Goal: Information Seeking & Learning: Learn about a topic

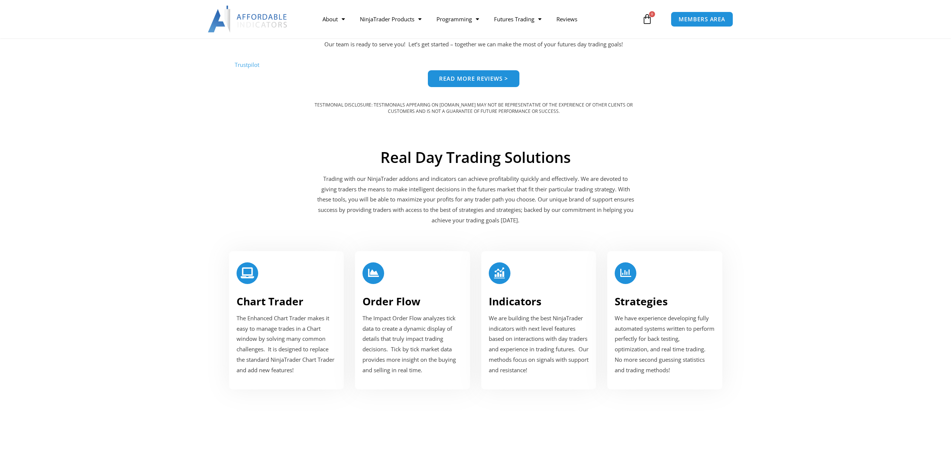
scroll to position [672, 0]
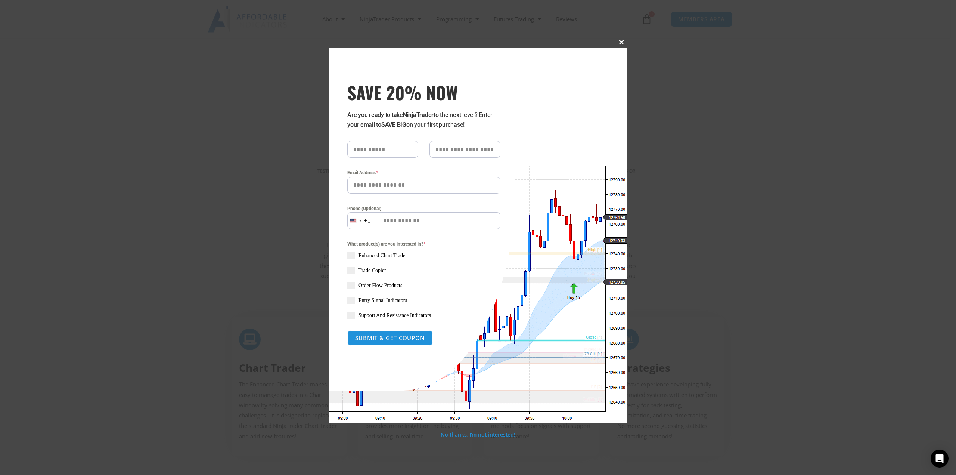
click at [621, 38] on button "Close this module" at bounding box center [622, 42] width 12 height 12
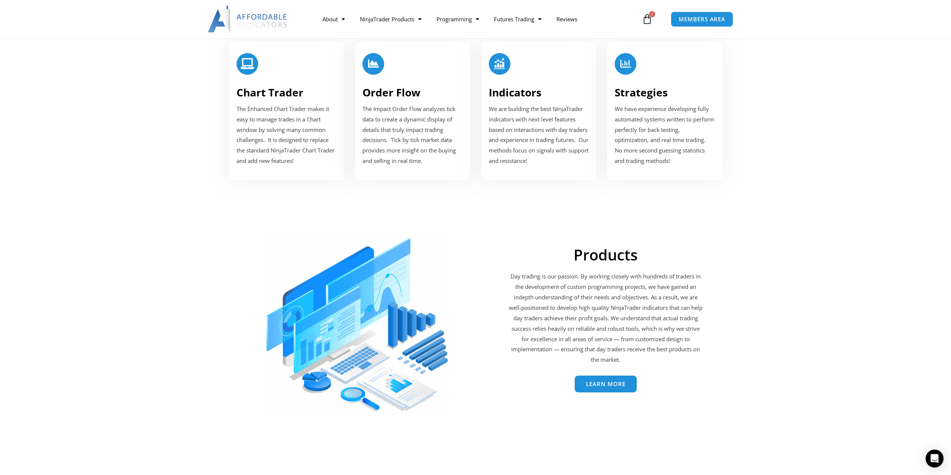
scroll to position [785, 0]
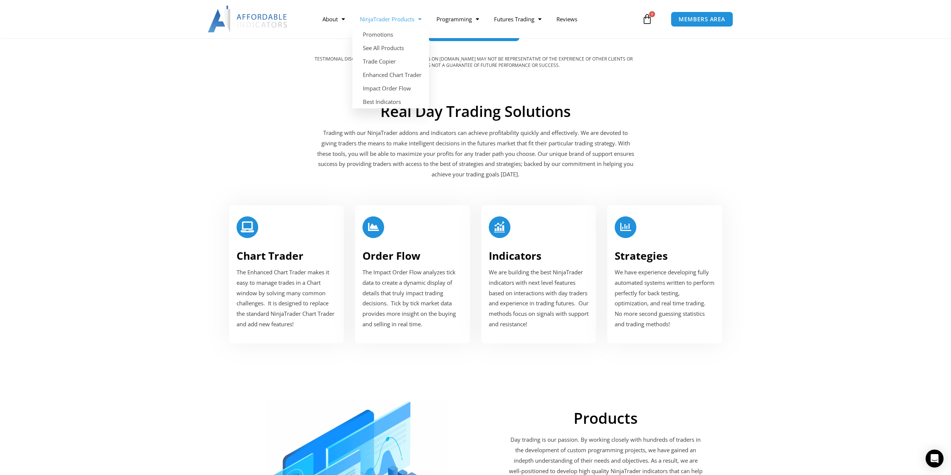
click at [421, 21] on span "Menu" at bounding box center [417, 19] width 7 height 13
